Goal: Use online tool/utility

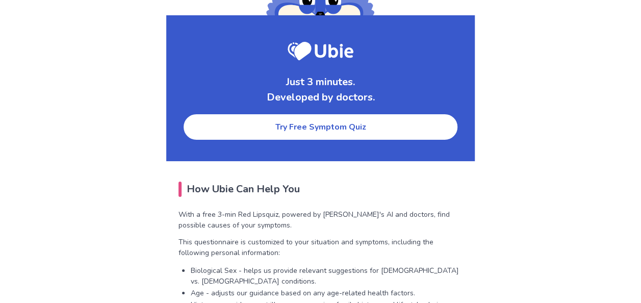
scroll to position [1855, 0]
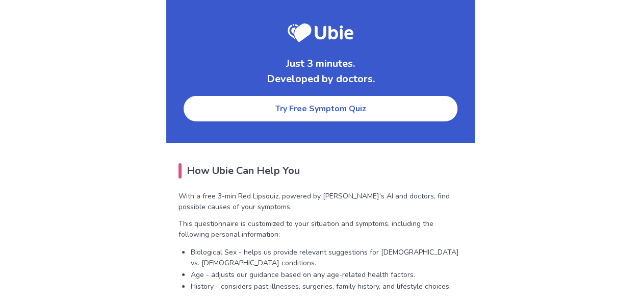
click at [314, 101] on link "Try Free Symptom Quiz" at bounding box center [320, 109] width 276 height 28
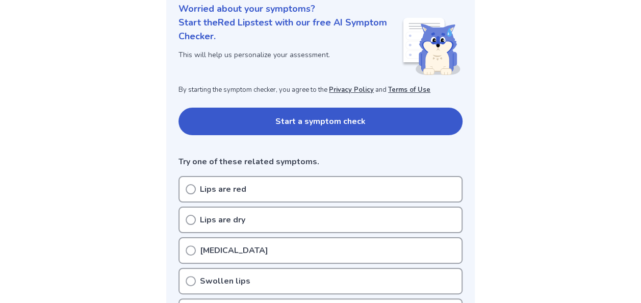
scroll to position [150, 0]
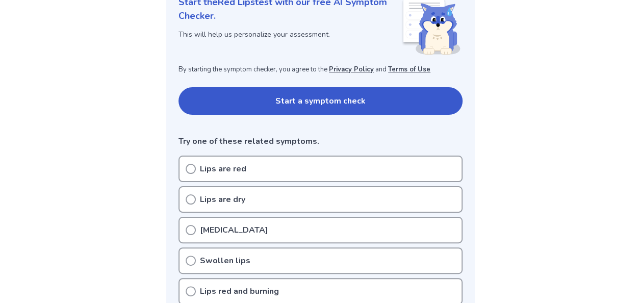
click at [190, 168] on icon at bounding box center [191, 169] width 10 height 10
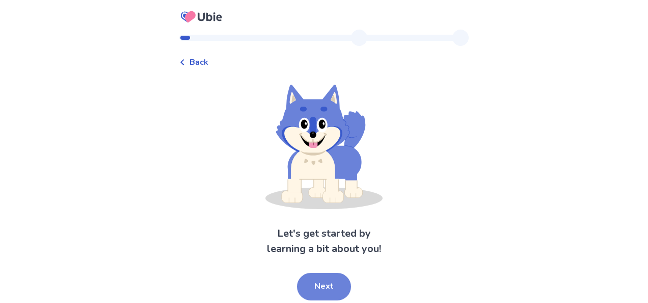
click at [333, 292] on button "Next" at bounding box center [324, 287] width 54 height 28
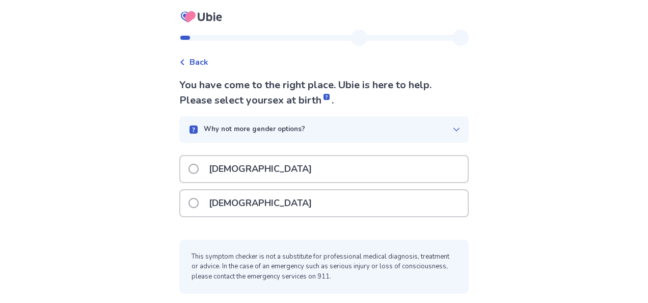
click at [198, 201] on span at bounding box center [194, 203] width 10 height 10
